Goal: Task Accomplishment & Management: Complete application form

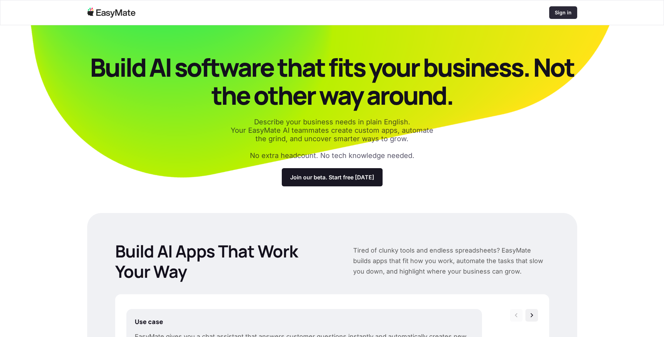
click at [563, 10] on p "Sign in" at bounding box center [563, 12] width 17 height 7
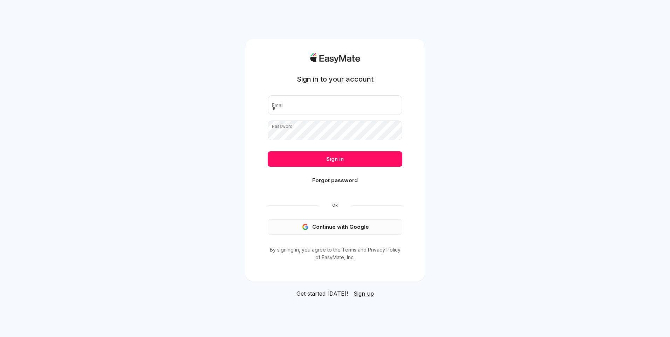
click at [325, 222] on button "Continue with Google" at bounding box center [335, 226] width 135 height 15
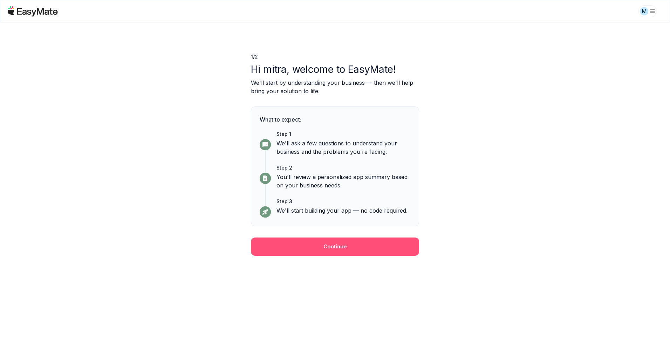
click at [315, 245] on button "Continue" at bounding box center [335, 246] width 168 height 18
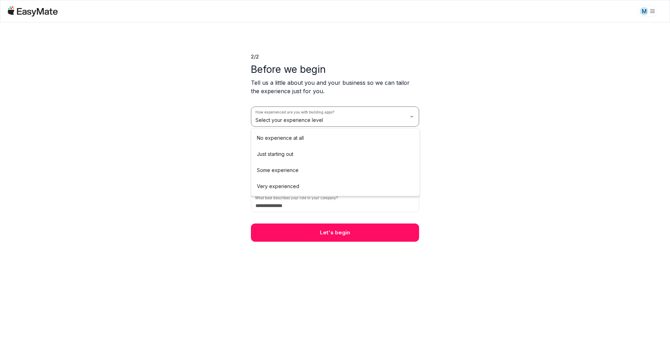
click at [404, 119] on html "M 2 / 2 Before we begin Tell us a little about you and your business so we can …" at bounding box center [335, 168] width 670 height 337
click at [322, 141] on html "M 2 / 2 Before we begin Tell us a little about you and your business so we can …" at bounding box center [335, 168] width 670 height 337
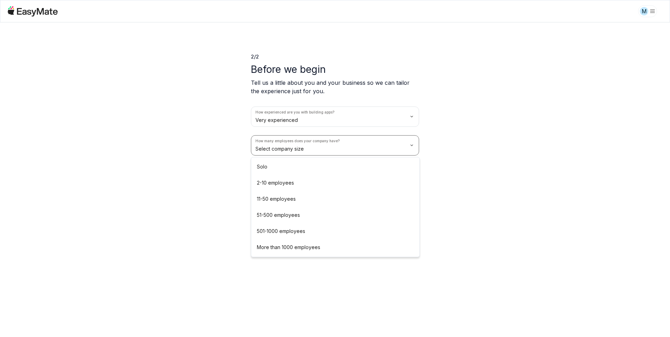
click at [457, 184] on html "M 2 / 2 Before we begin Tell us a little about you and your business so we can …" at bounding box center [335, 168] width 670 height 337
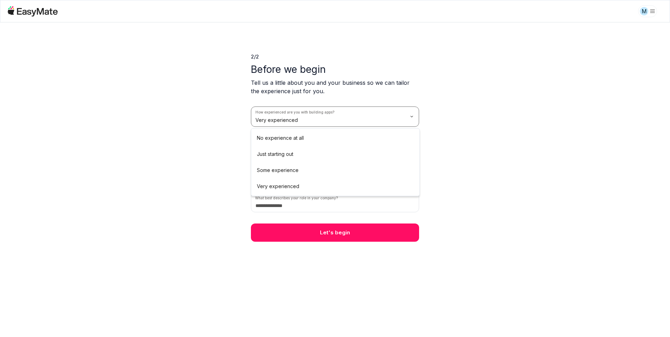
click at [360, 113] on html "M 2 / 2 Before we begin Tell us a little about you and your business so we can …" at bounding box center [335, 168] width 670 height 337
click at [400, 149] on html "M 2 / 2 Before we begin Tell us a little about you and your business so we can …" at bounding box center [335, 168] width 670 height 337
click at [293, 181] on html "M 2 / 2 Before we begin Tell us a little about you and your business so we can …" at bounding box center [335, 168] width 670 height 337
click at [273, 175] on html "M 2 / 2 Before we begin Tell us a little about you and your business so we can …" at bounding box center [335, 168] width 670 height 337
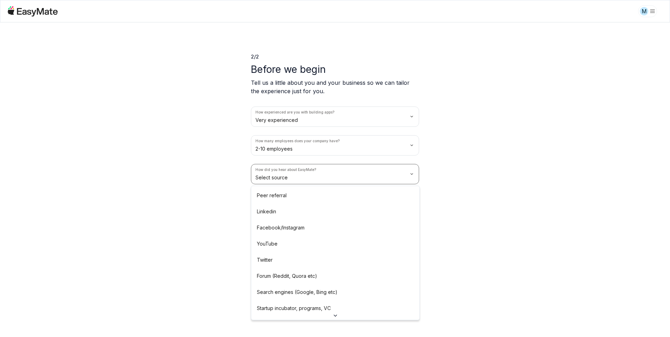
click at [292, 175] on html "M 2 / 2 Before we begin Tell us a little about you and your business so we can …" at bounding box center [335, 168] width 670 height 337
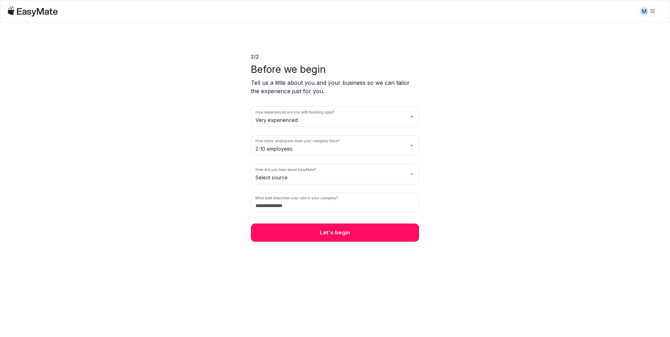
click at [412, 169] on html "M 2 / 2 Before we begin Tell us a little about you and your business so we can …" at bounding box center [335, 168] width 670 height 337
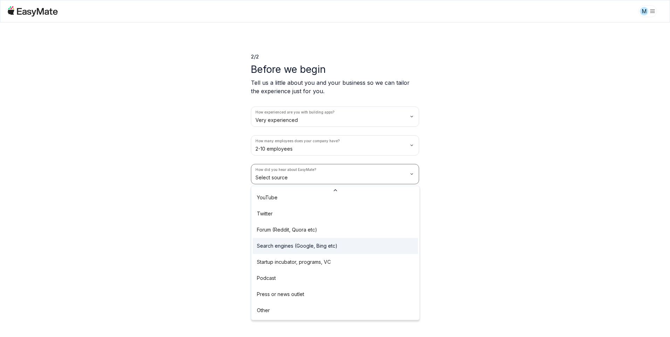
scroll to position [55, 0]
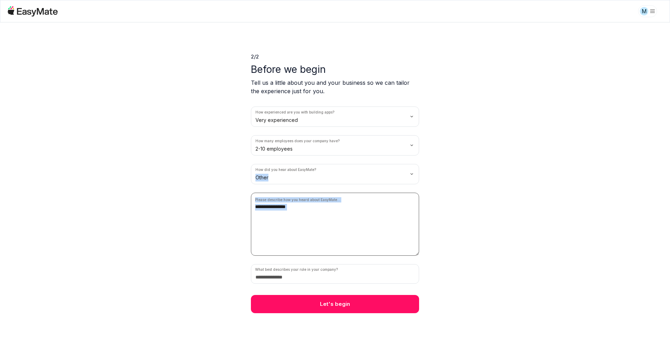
click at [309, 213] on textarea at bounding box center [335, 224] width 168 height 63
click at [351, 171] on html "M 2 / 2 Before we begin Tell us a little about you and your business so we can …" at bounding box center [335, 168] width 670 height 337
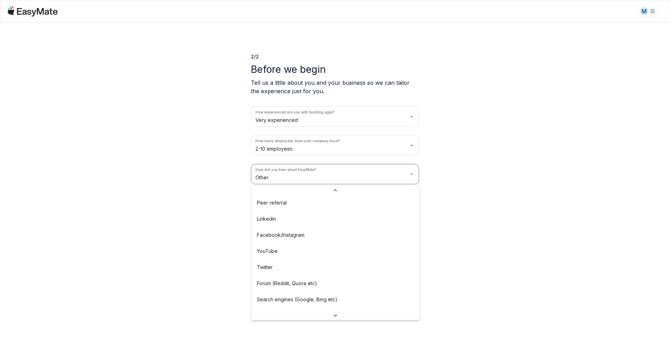
scroll to position [0, 0]
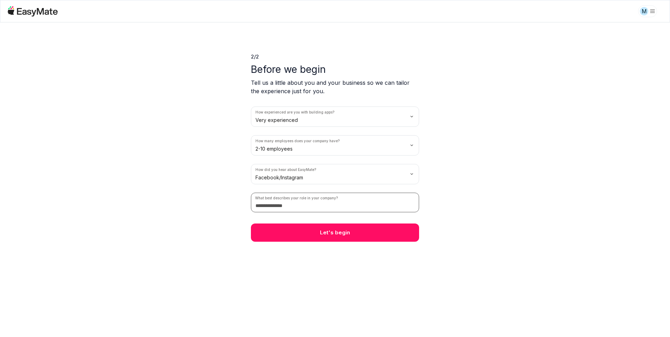
click at [289, 207] on input at bounding box center [335, 203] width 168 height 20
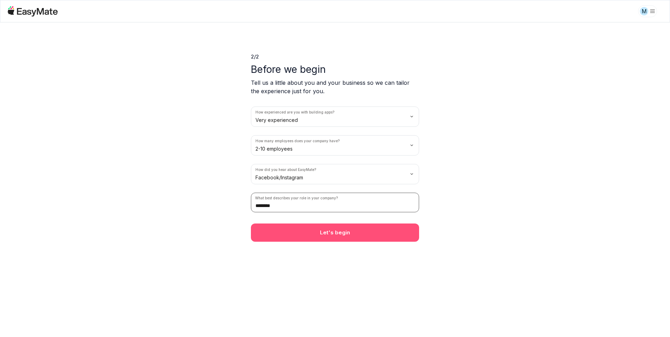
type input "********"
click at [312, 232] on button "Let's begin" at bounding box center [335, 232] width 168 height 18
